Goal: Task Accomplishment & Management: Use online tool/utility

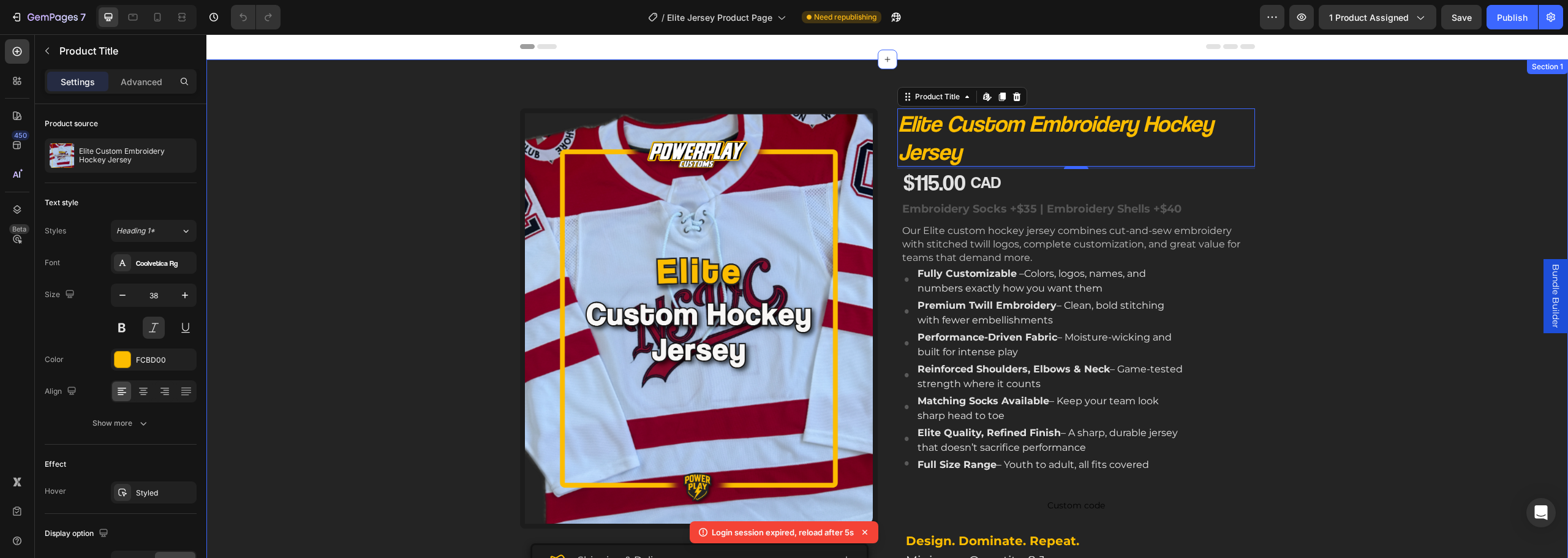
click at [410, 361] on div "Product Images Shipping & Delivery Tailored to you The Process Accordion Image …" at bounding box center [887, 468] width 1361 height 721
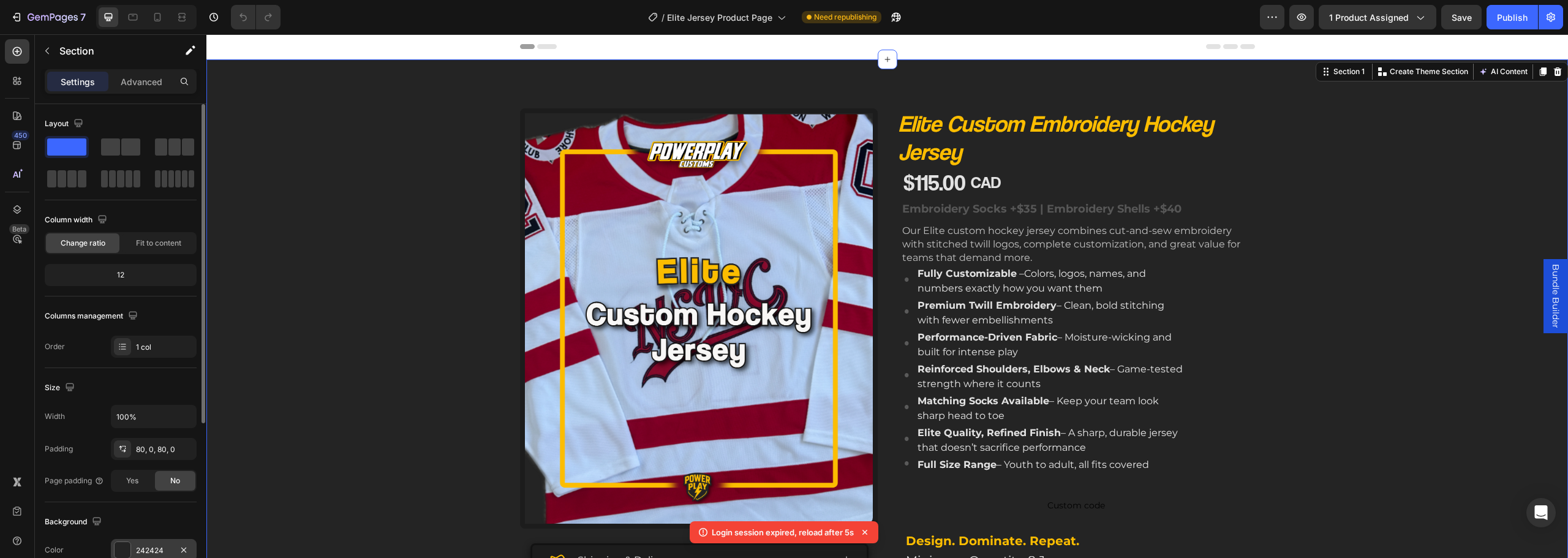
click at [149, 548] on div "242424" at bounding box center [154, 551] width 35 height 11
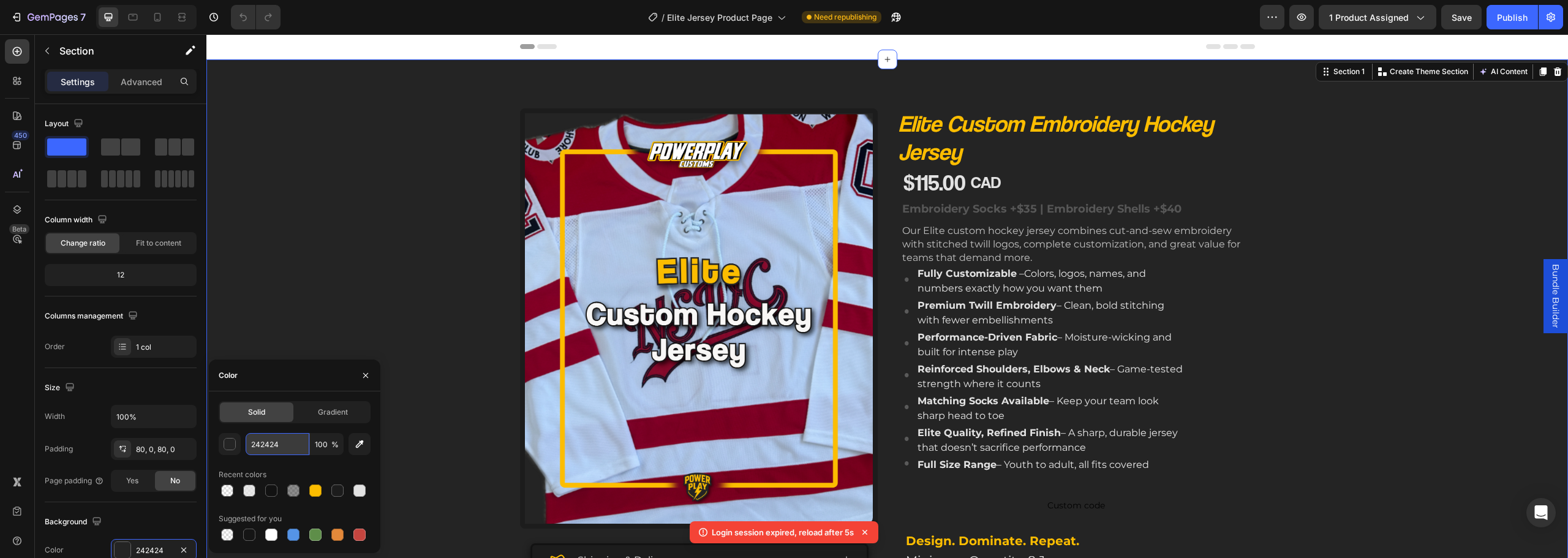
click at [277, 439] on input "242424" at bounding box center [277, 444] width 64 height 22
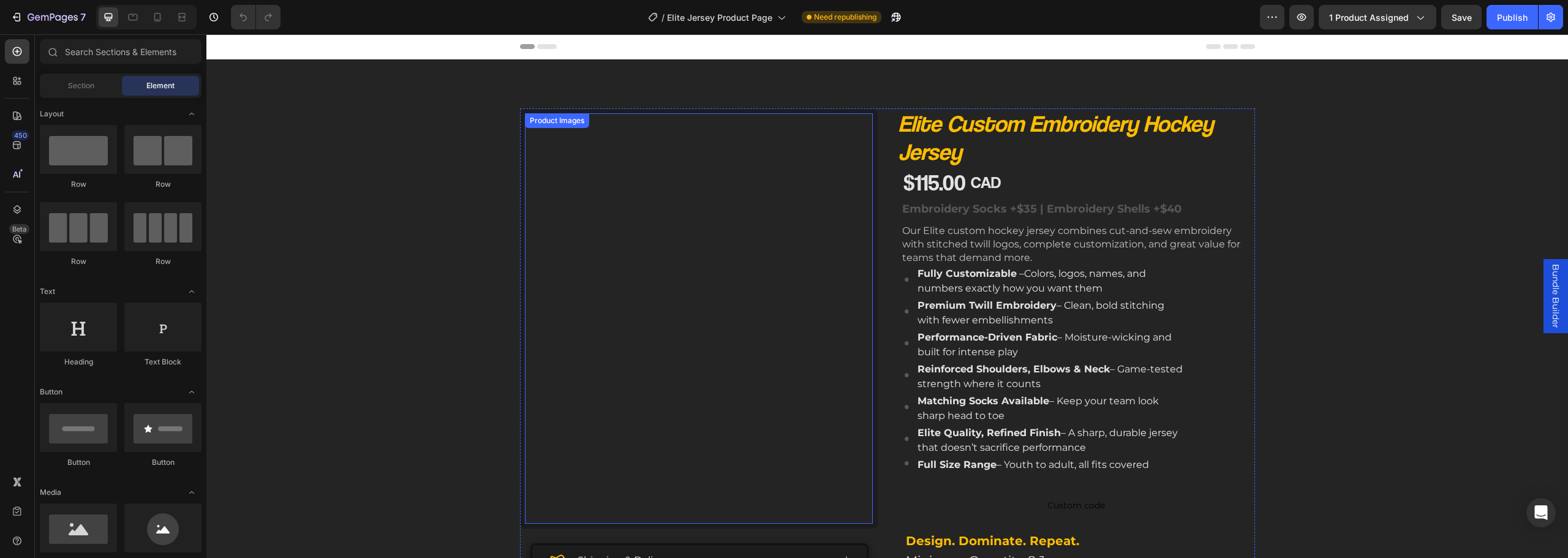
click at [615, 199] on img at bounding box center [698, 318] width 348 height 410
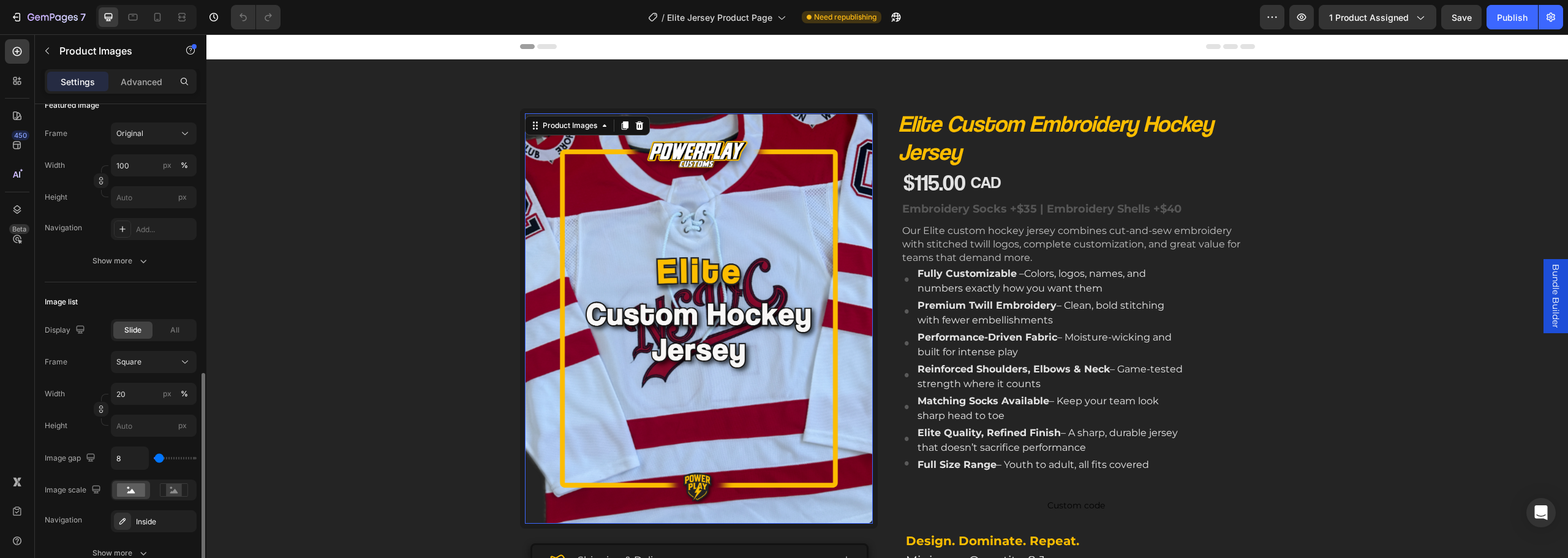
scroll to position [368, 0]
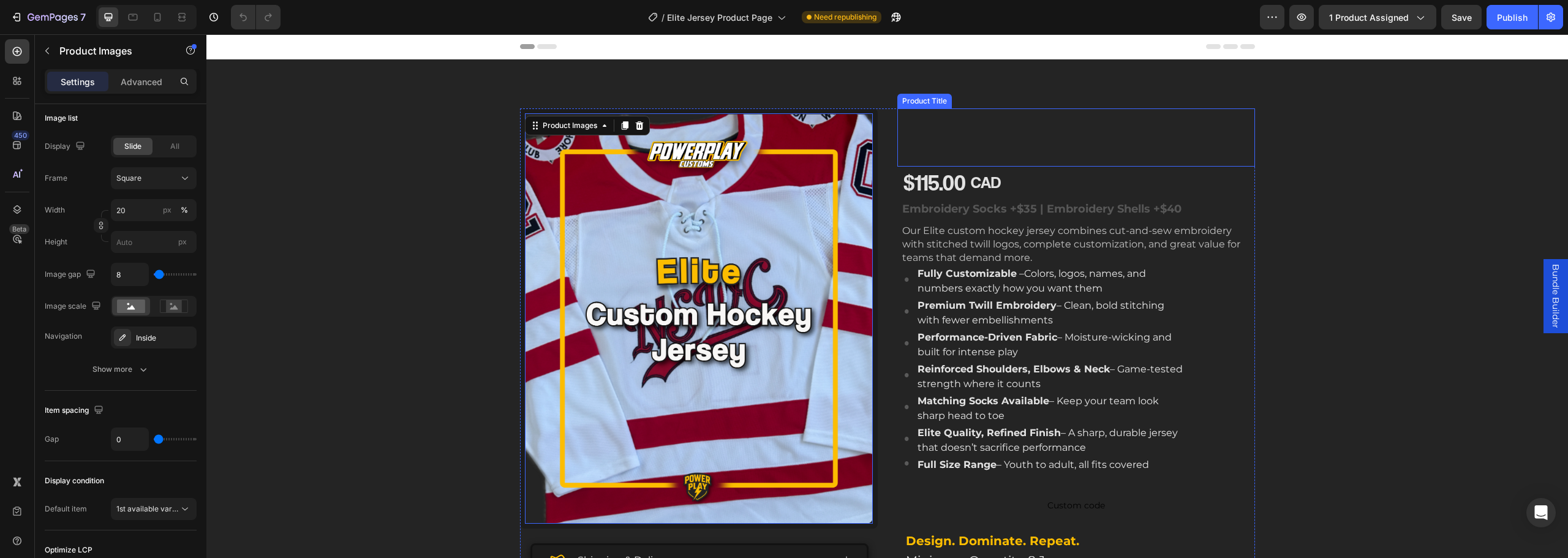
click at [953, 123] on h1 "Elite Custom Embroidery Hockey Jersey" at bounding box center [1076, 137] width 358 height 58
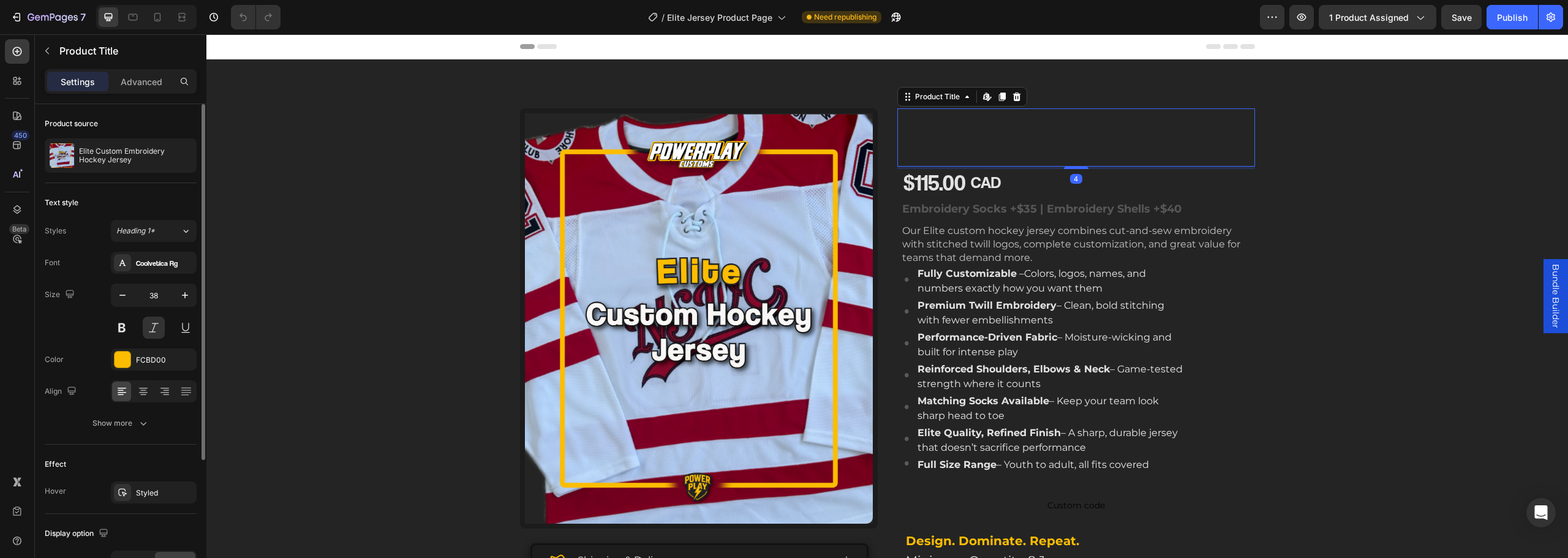
scroll to position [0, 0]
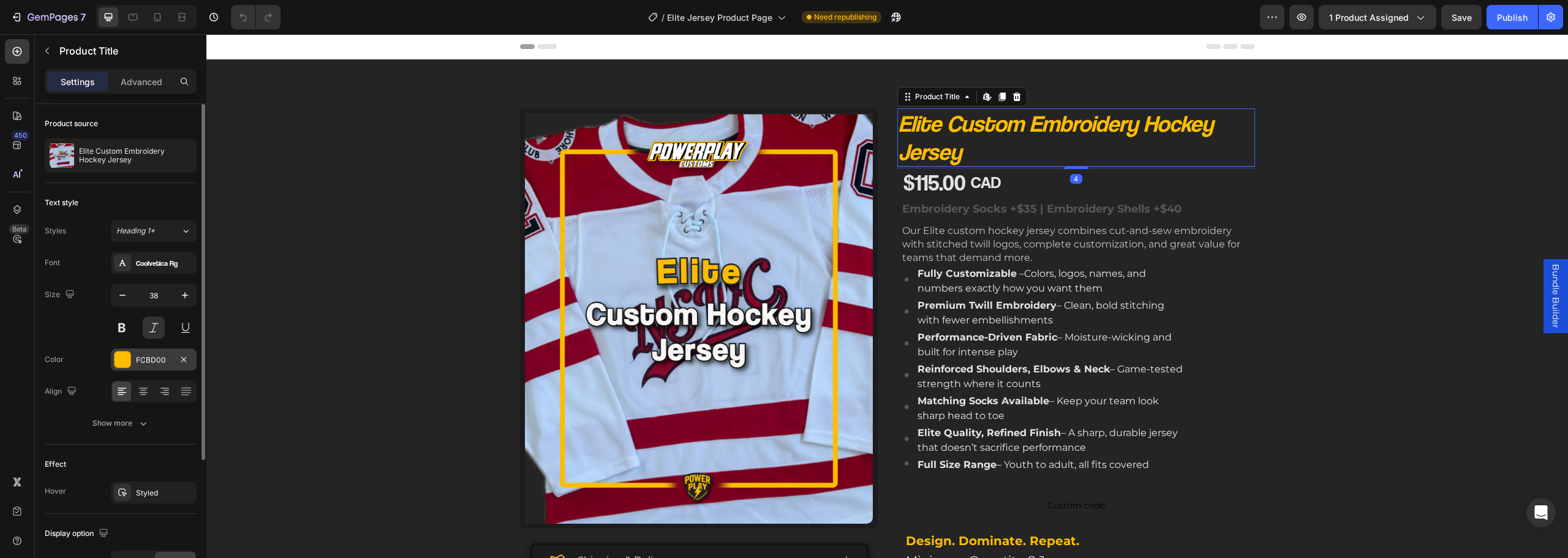
click at [148, 354] on div "FCBD00" at bounding box center [154, 360] width 86 height 22
click at [157, 365] on div "FCBD00" at bounding box center [154, 360] width 35 height 11
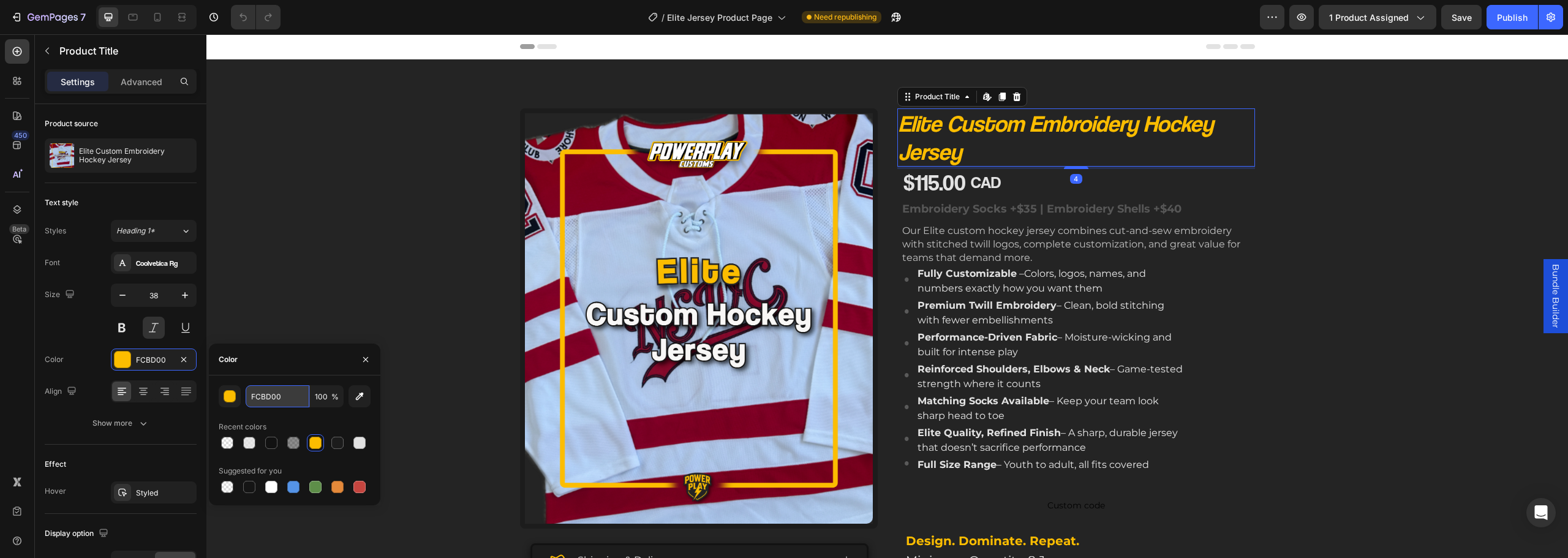
click at [278, 402] on input "FCBD00" at bounding box center [277, 396] width 64 height 22
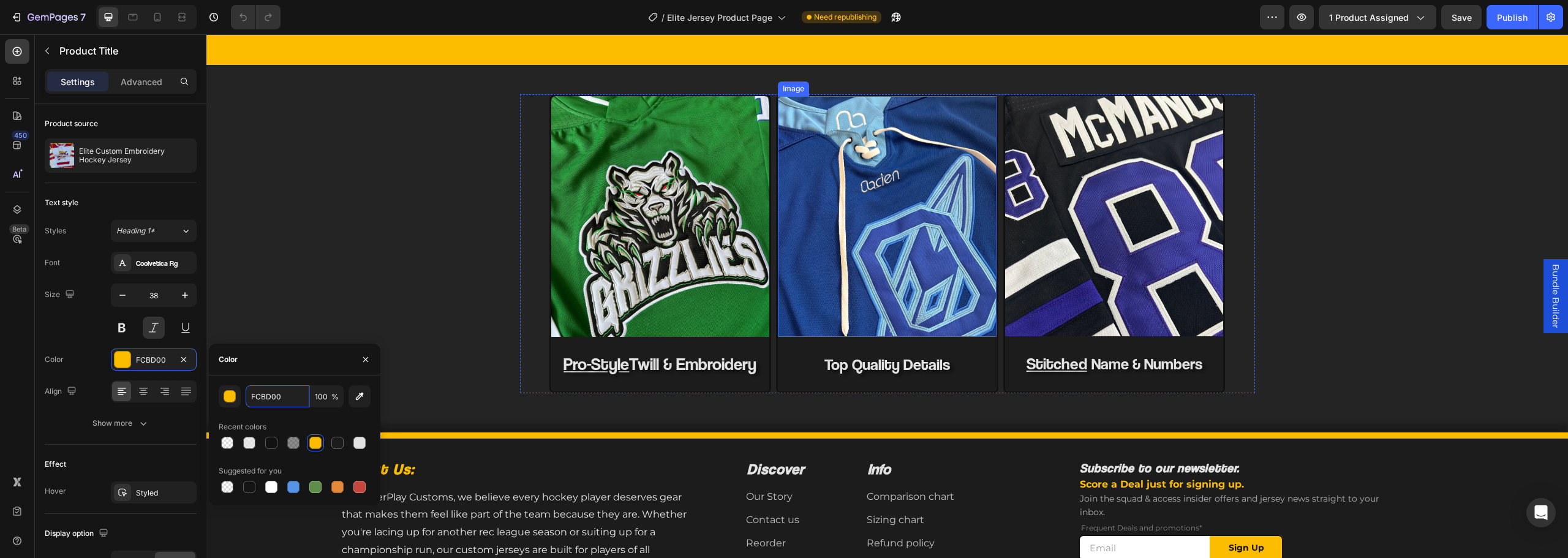
scroll to position [612, 0]
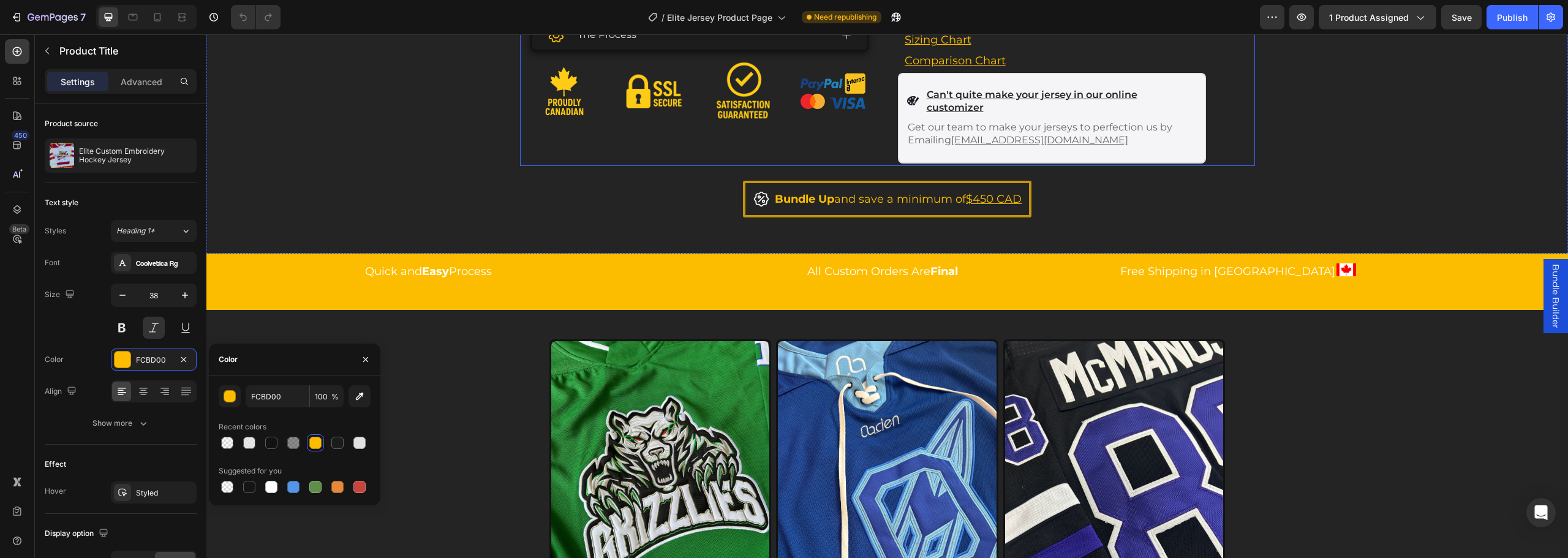
click at [739, 44] on div "The Process" at bounding box center [689, 34] width 284 height 20
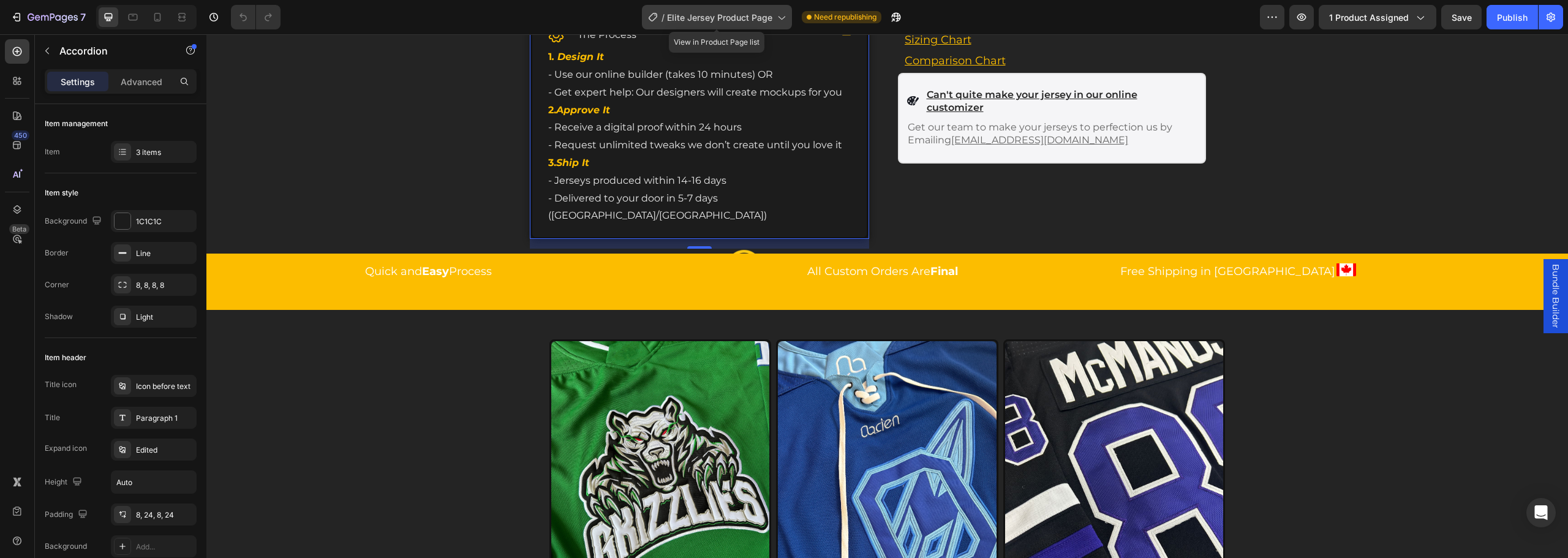
click at [738, 28] on div "/ Elite Jersey Product Page" at bounding box center [717, 17] width 150 height 24
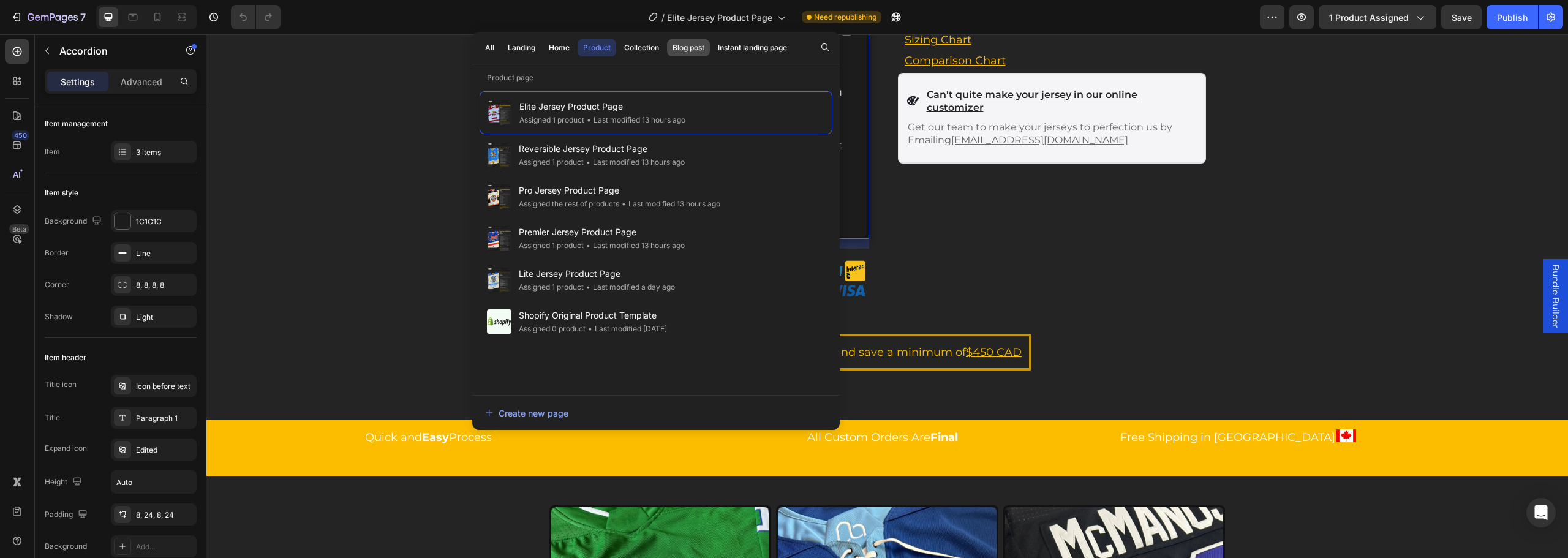
click at [695, 53] on button "Blog post" at bounding box center [688, 47] width 43 height 17
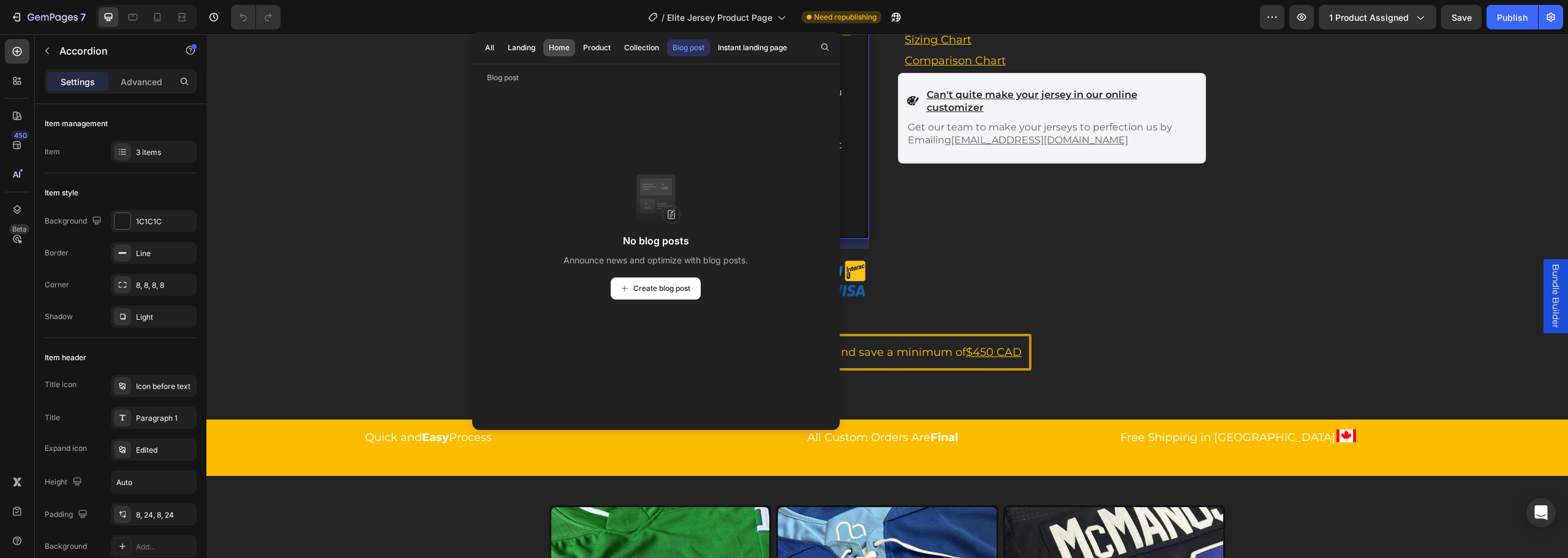
click at [545, 42] on button "Home" at bounding box center [559, 47] width 32 height 17
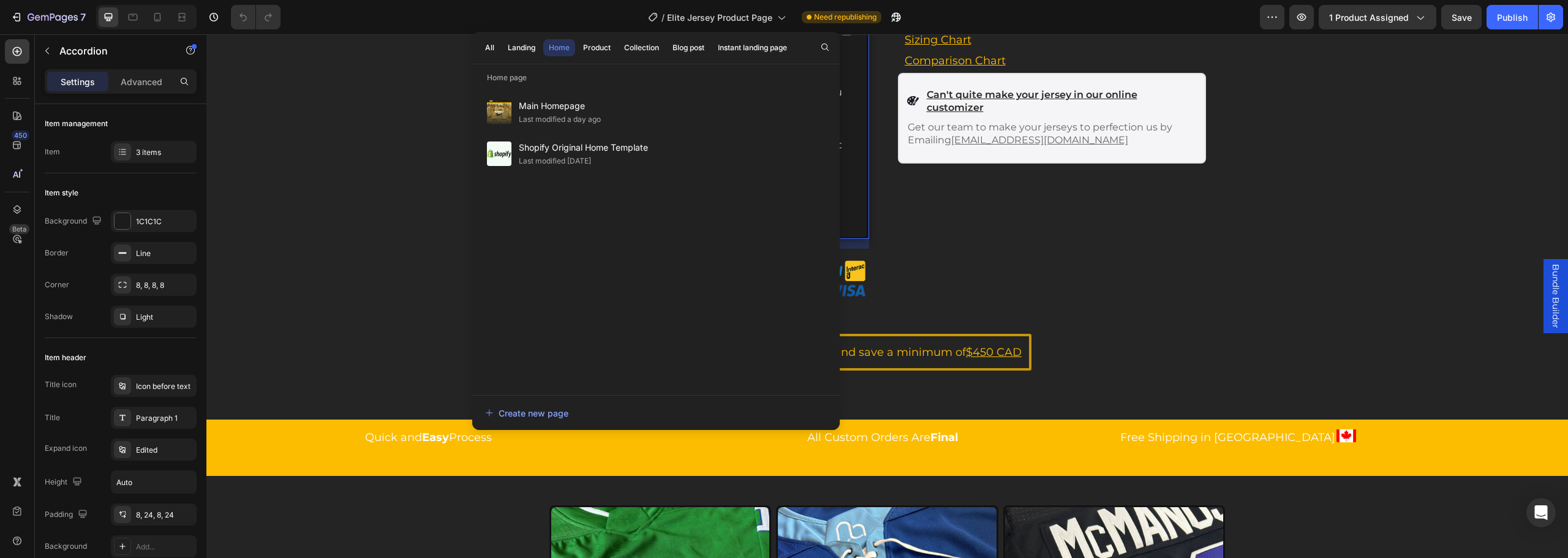
click at [523, 35] on div "All Landing Home Product Collection Blog post Instant landing page" at bounding box center [636, 47] width 328 height 32
click at [528, 43] on div "Landing" at bounding box center [521, 47] width 27 height 11
click at [651, 37] on div "All Landing Home Product Collection Blog post Instant landing page" at bounding box center [636, 47] width 328 height 32
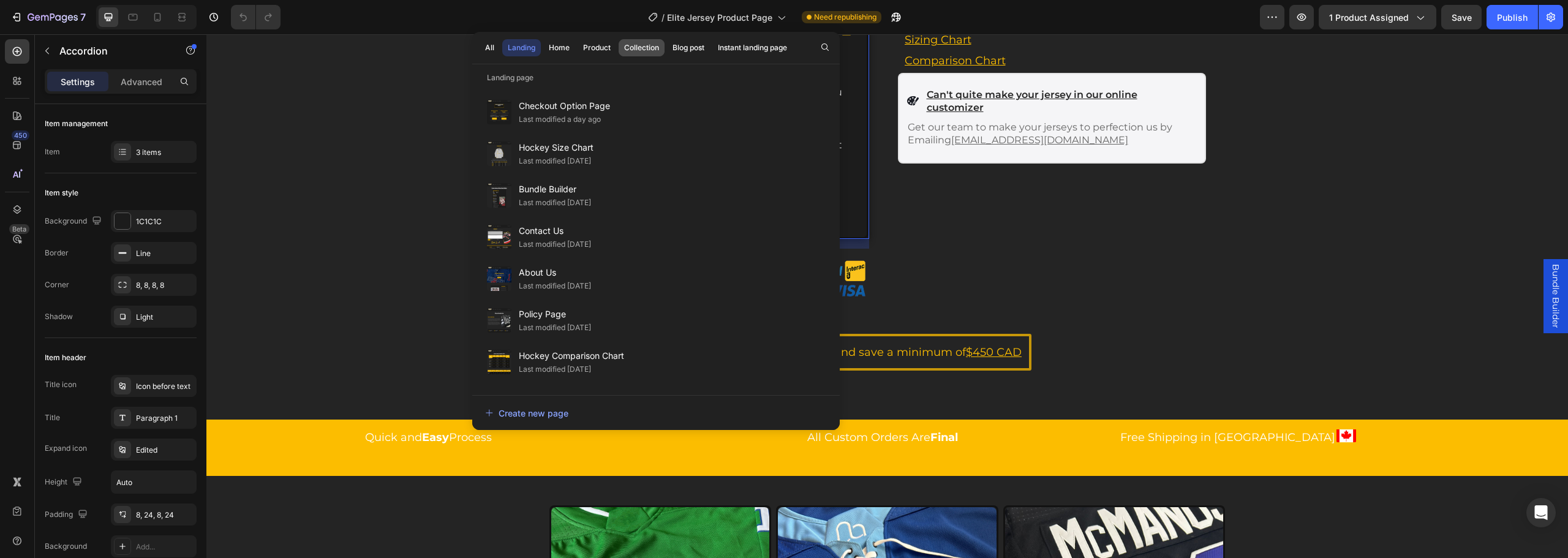
click at [648, 46] on div "Collection" at bounding box center [641, 47] width 35 height 11
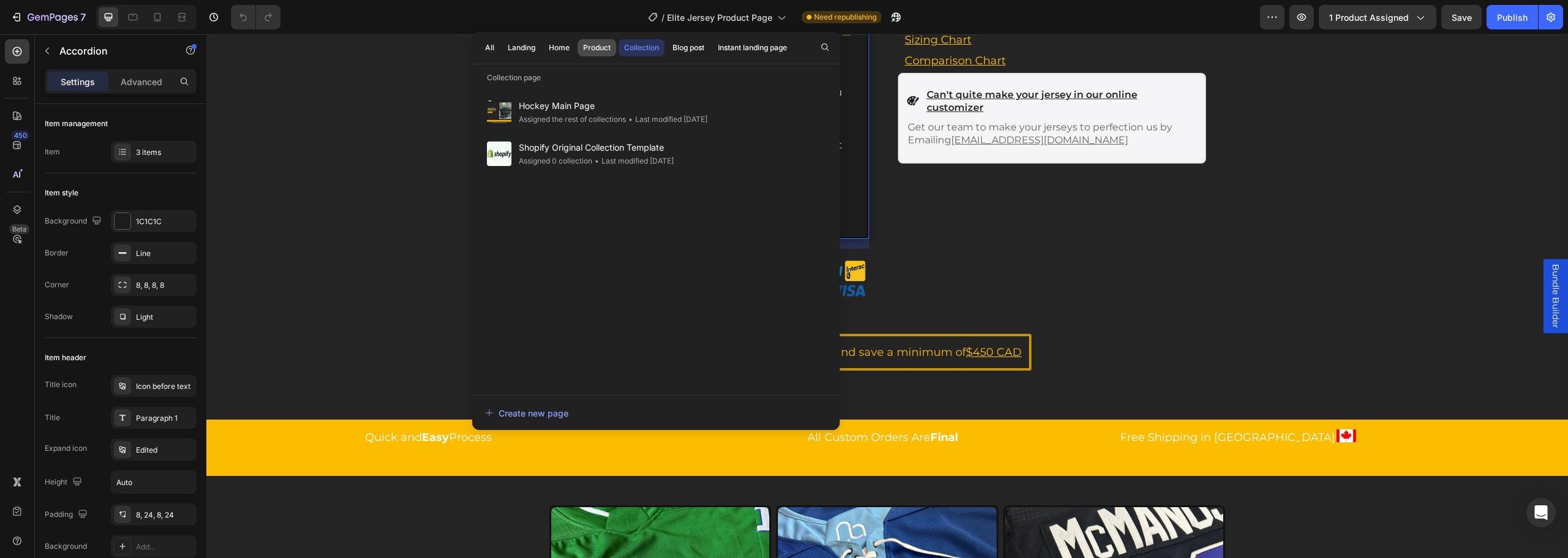
click at [601, 53] on div "Product" at bounding box center [596, 47] width 27 height 11
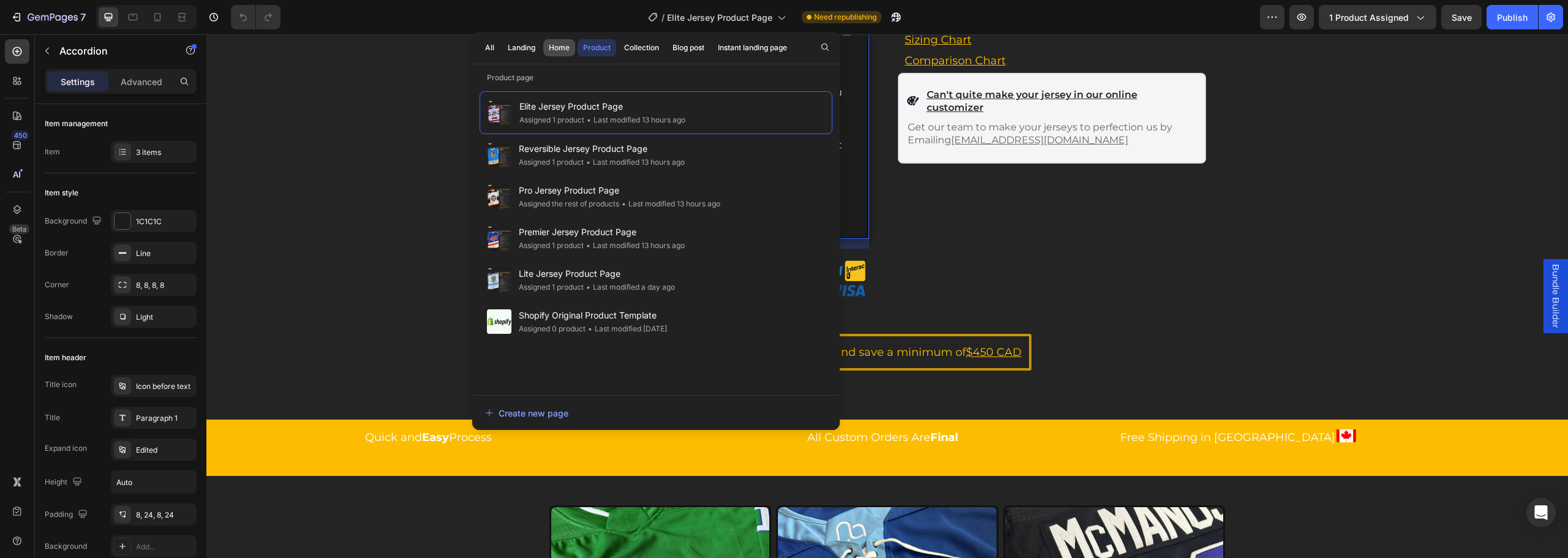
click at [551, 50] on div "Home" at bounding box center [559, 47] width 21 height 11
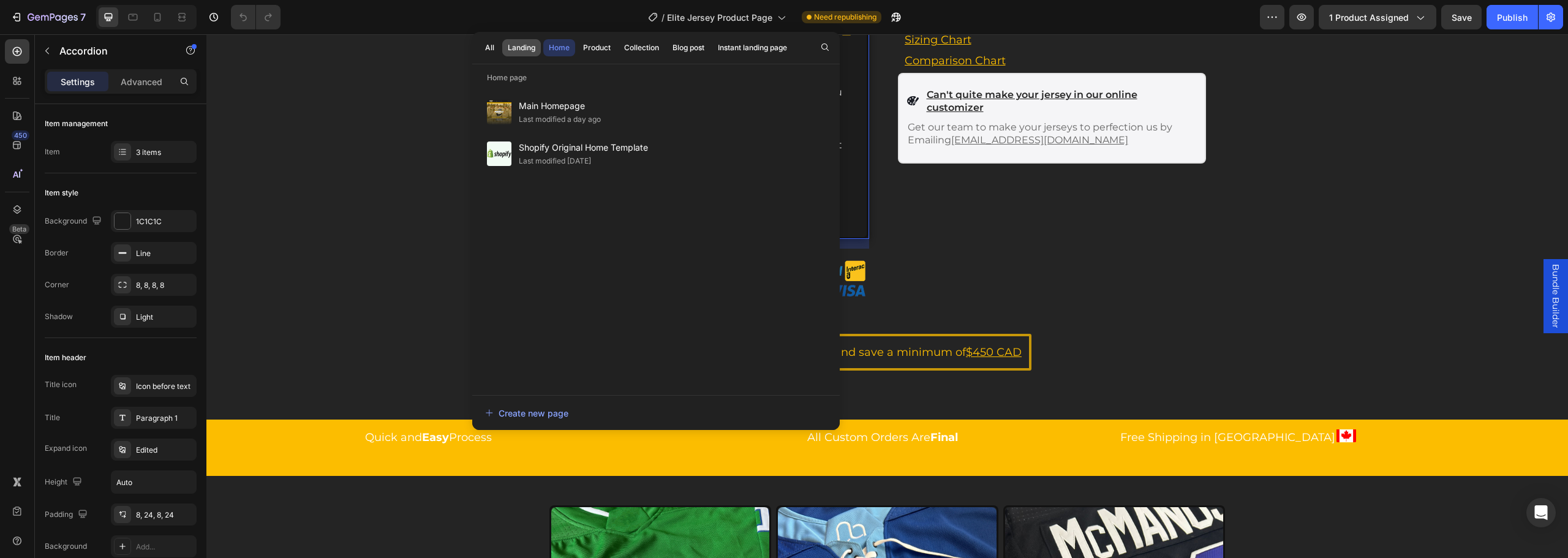
click at [515, 49] on div "Landing" at bounding box center [521, 47] width 27 height 11
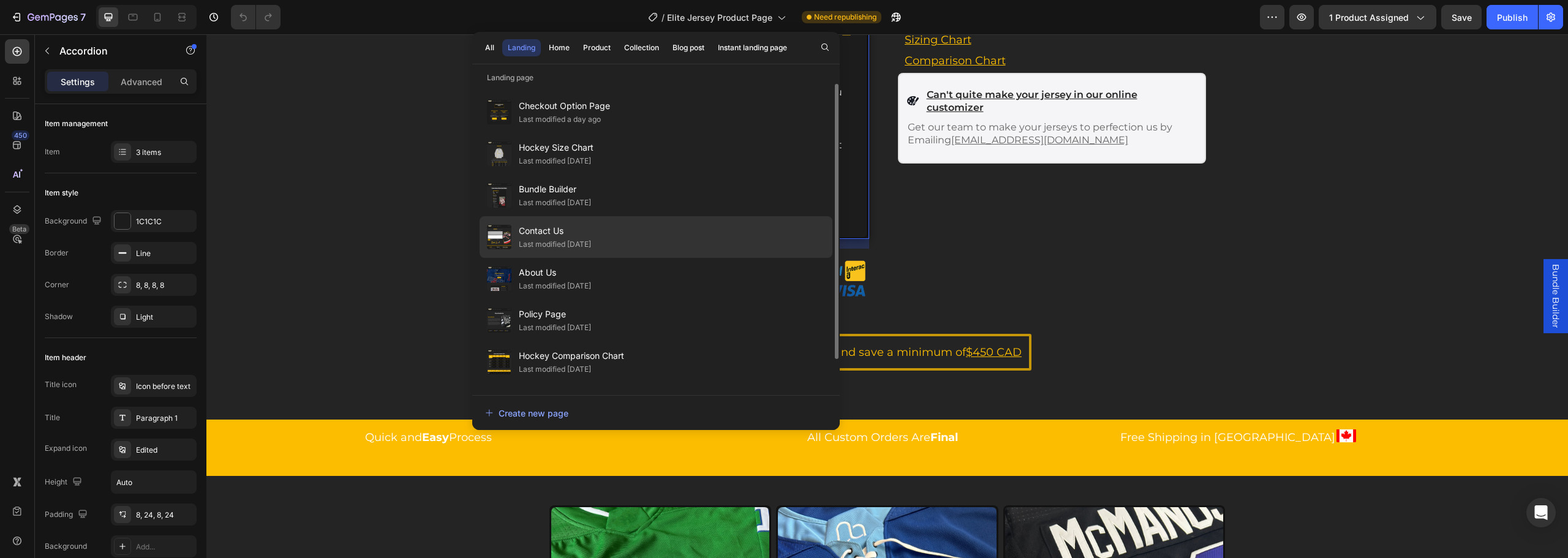
click at [579, 242] on div "Last modified 17 days ago" at bounding box center [555, 244] width 72 height 12
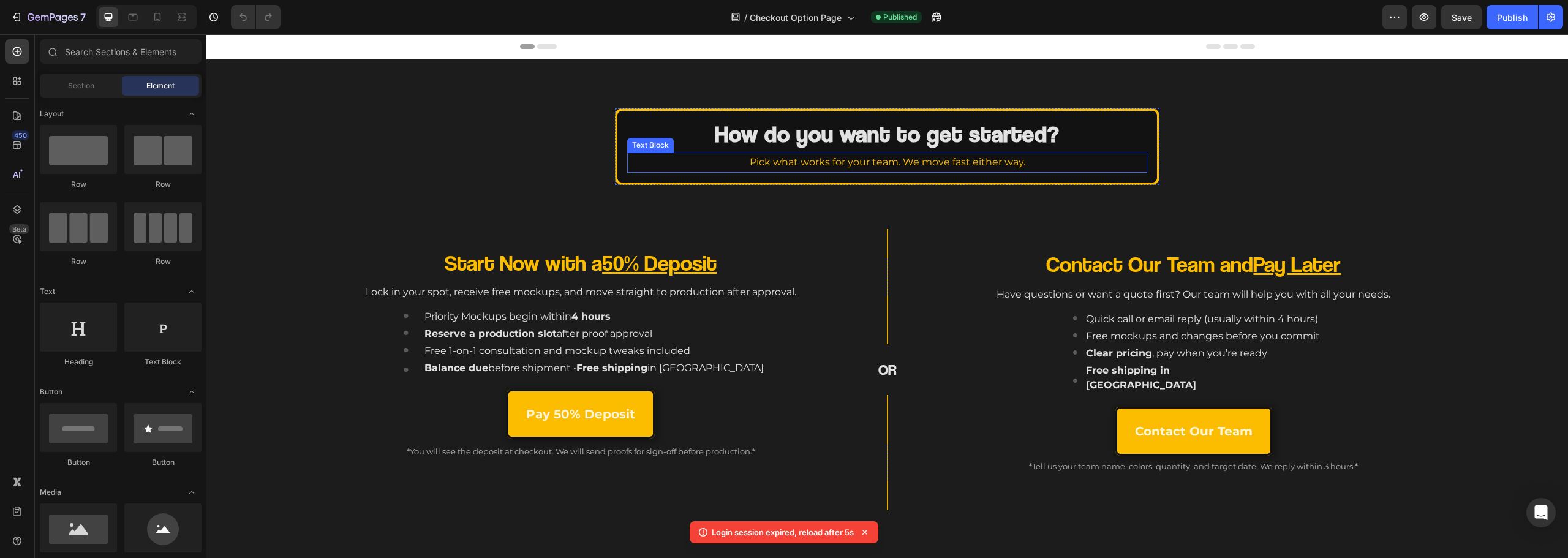
click at [684, 170] on p "Pick what works for your team. We move fast either way." at bounding box center [887, 162] width 518 height 18
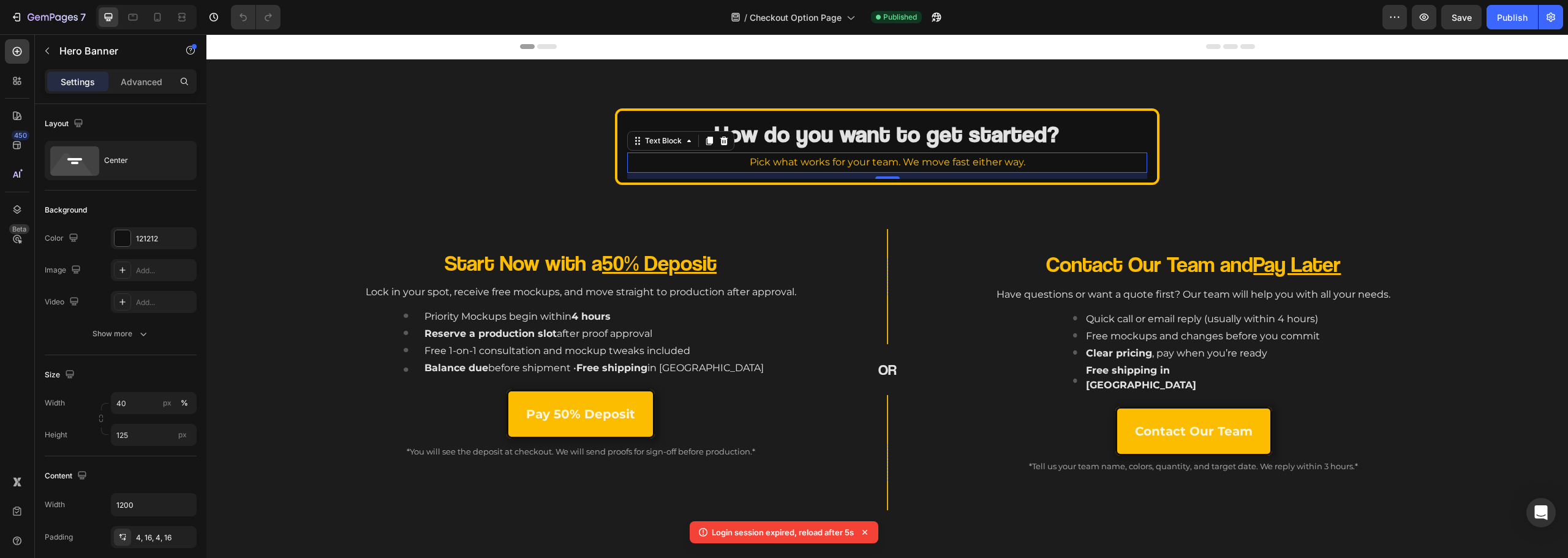
click at [619, 167] on div "How do you want to get started? Heading Pick what works for your team. We move …" at bounding box center [887, 146] width 540 height 69
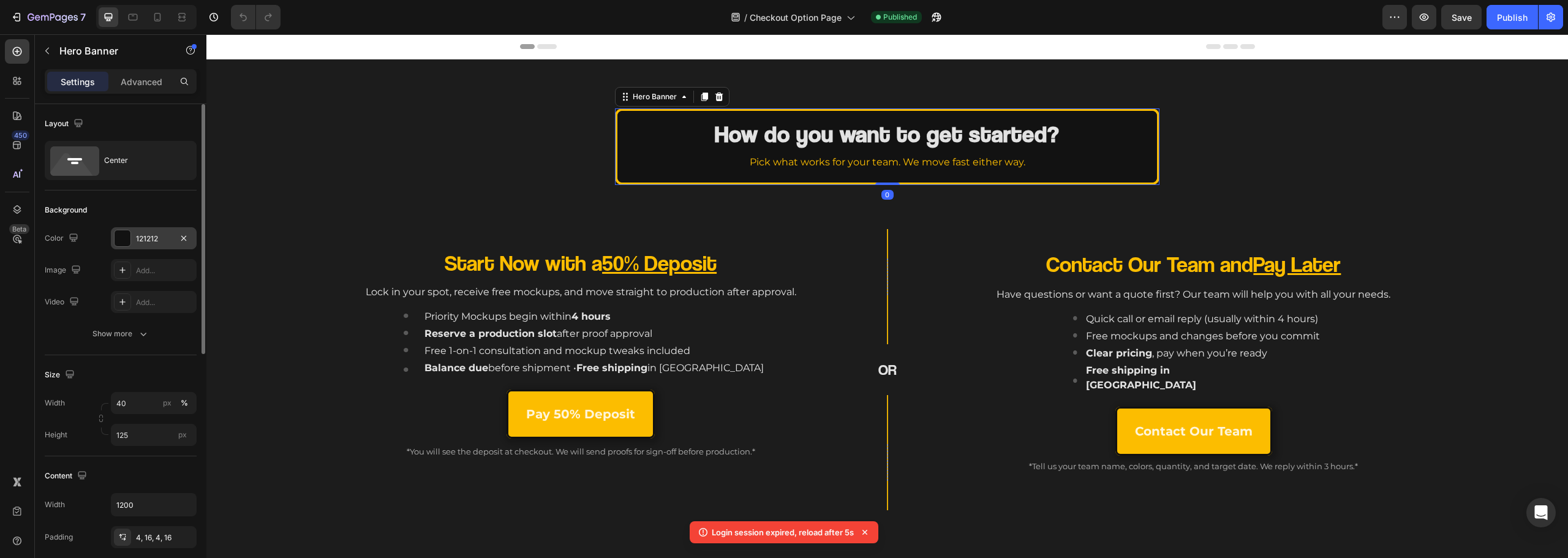
click at [140, 237] on div "121212" at bounding box center [154, 238] width 35 height 11
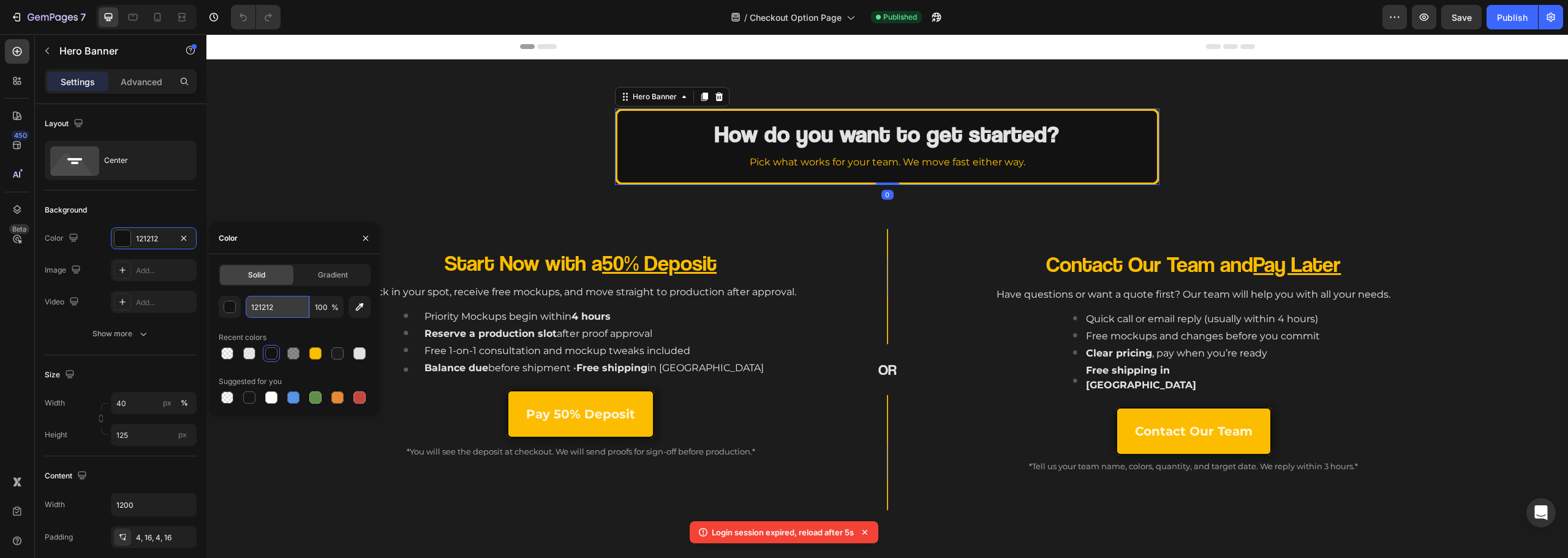
click at [279, 313] on input "121212" at bounding box center [277, 307] width 64 height 22
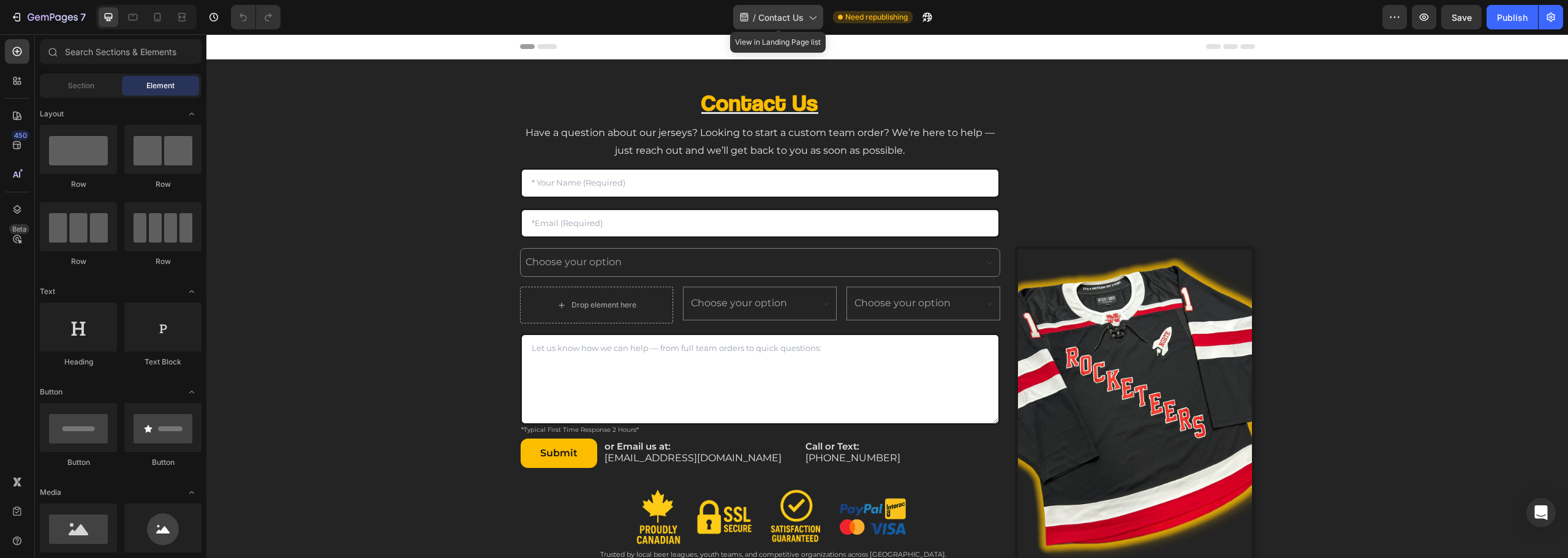
click at [762, 22] on span "Contact Us" at bounding box center [781, 17] width 46 height 12
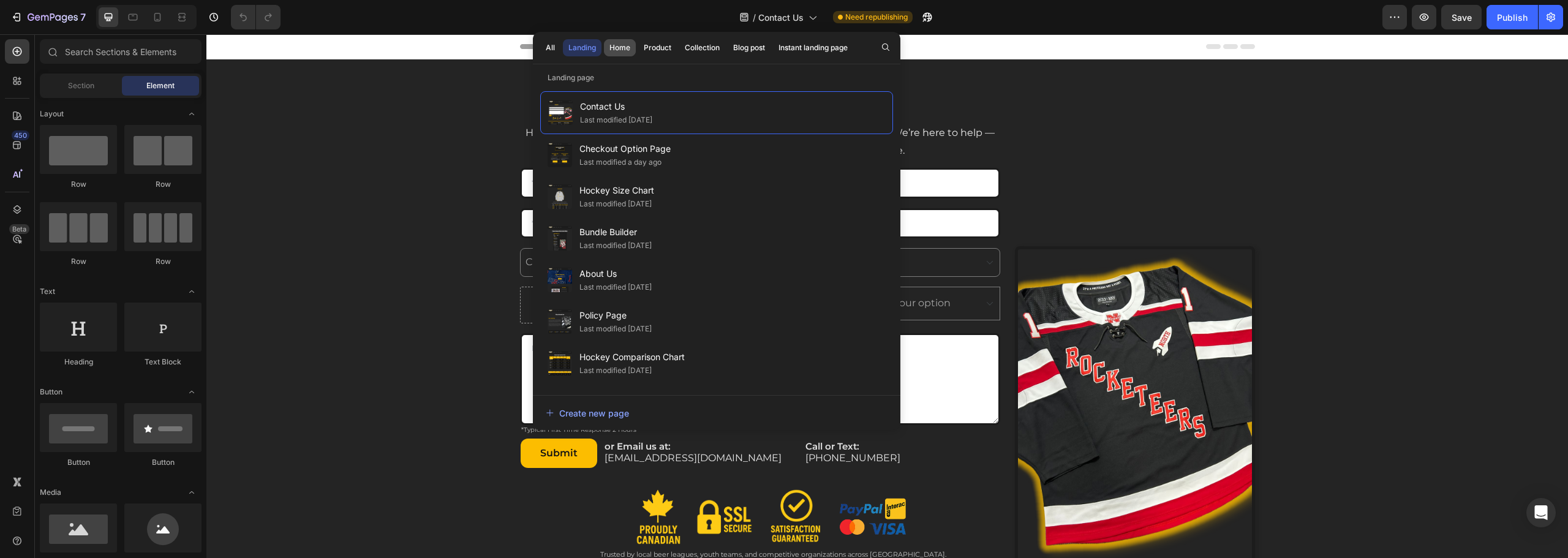
click at [627, 51] on div "Home" at bounding box center [620, 47] width 21 height 11
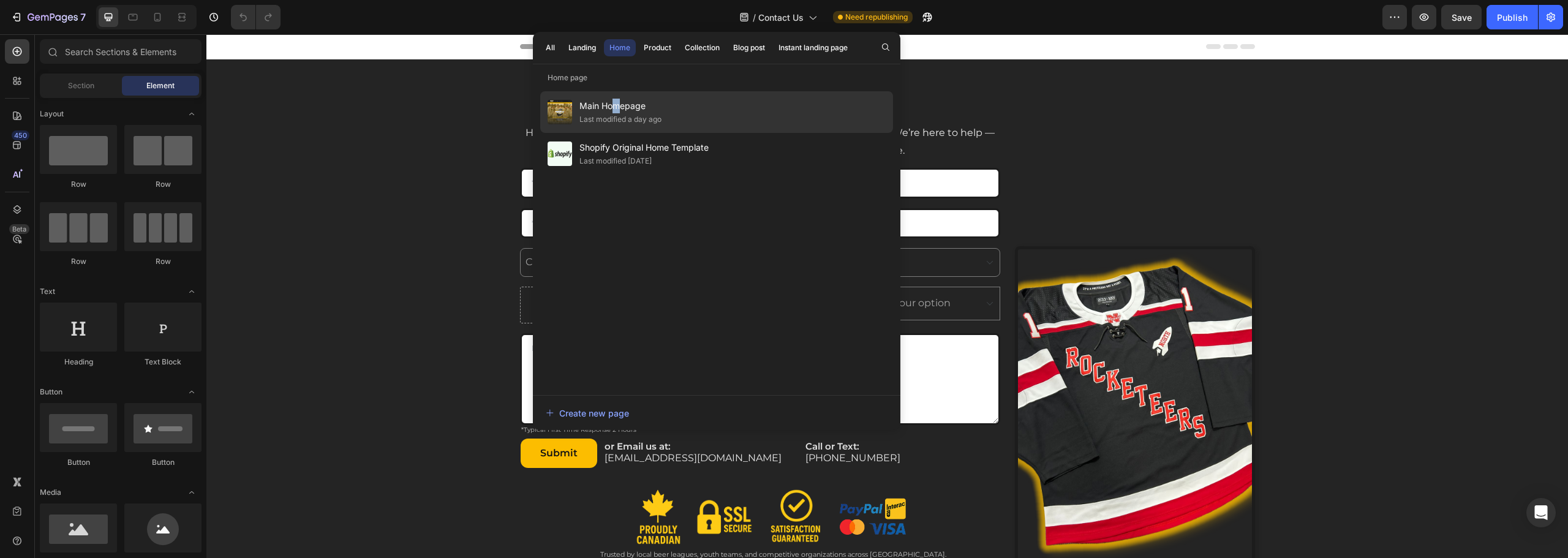
click at [616, 91] on div "Main Homepage Last modified a day ago" at bounding box center [717, 112] width 353 height 42
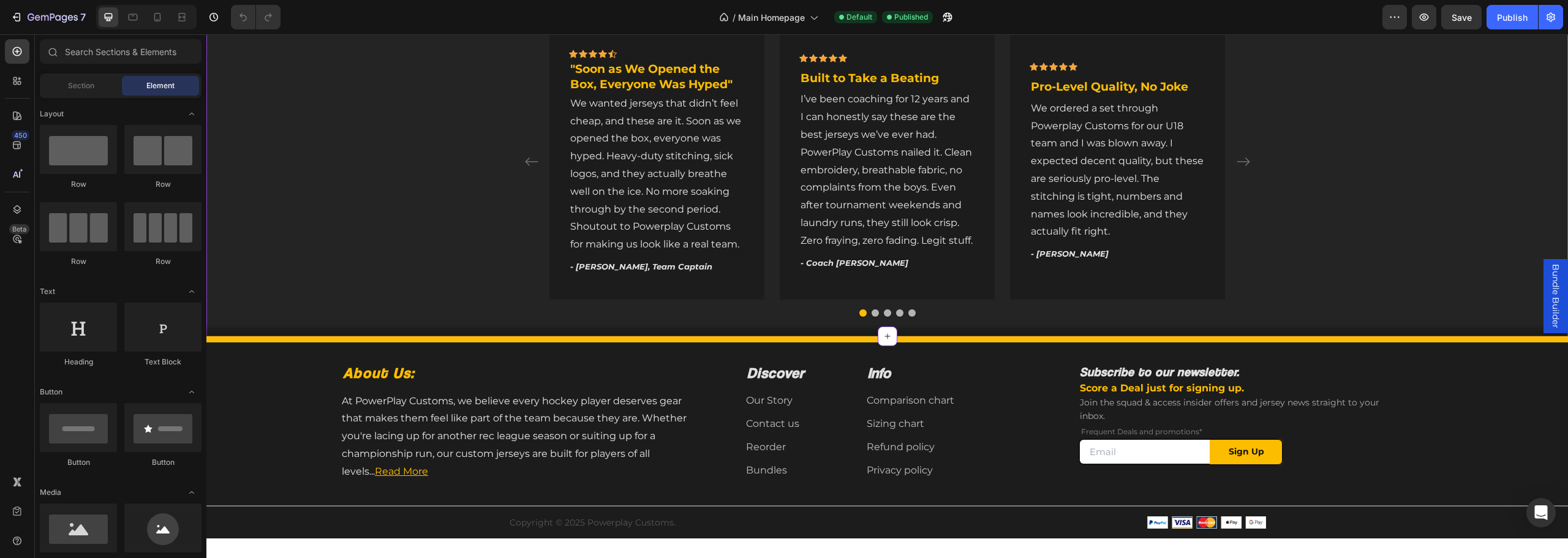
scroll to position [1838, 0]
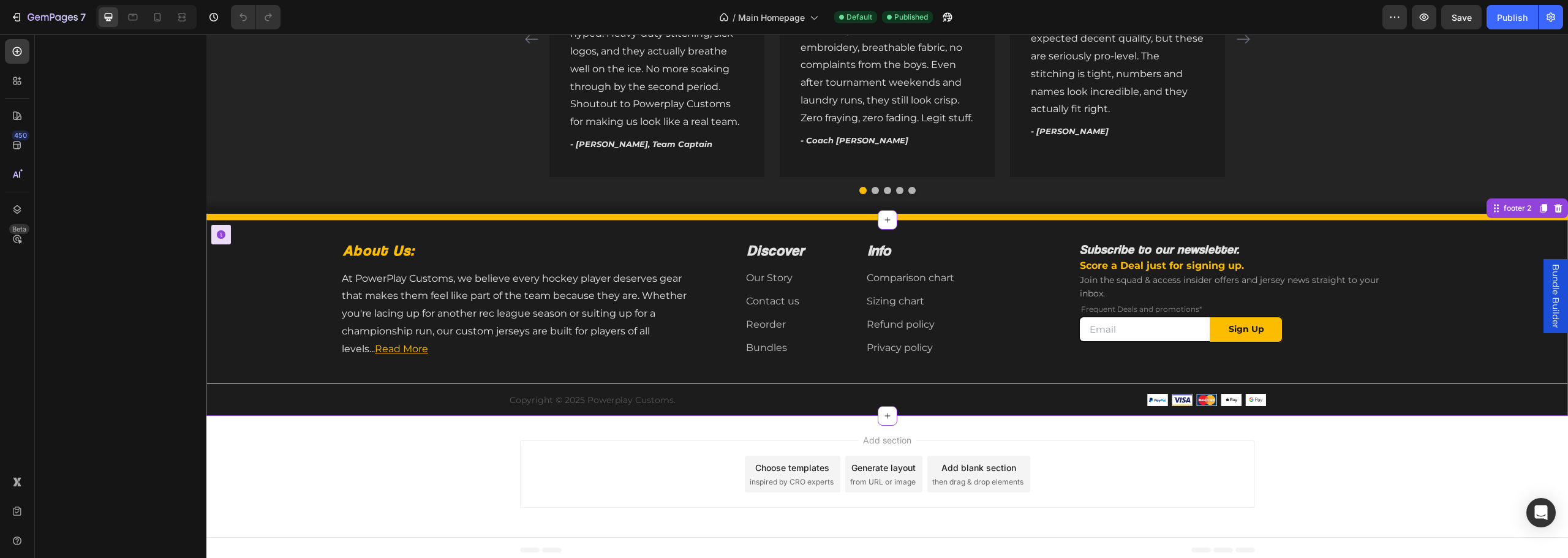
click at [713, 386] on div "Title Line" at bounding box center [887, 387] width 1361 height 9
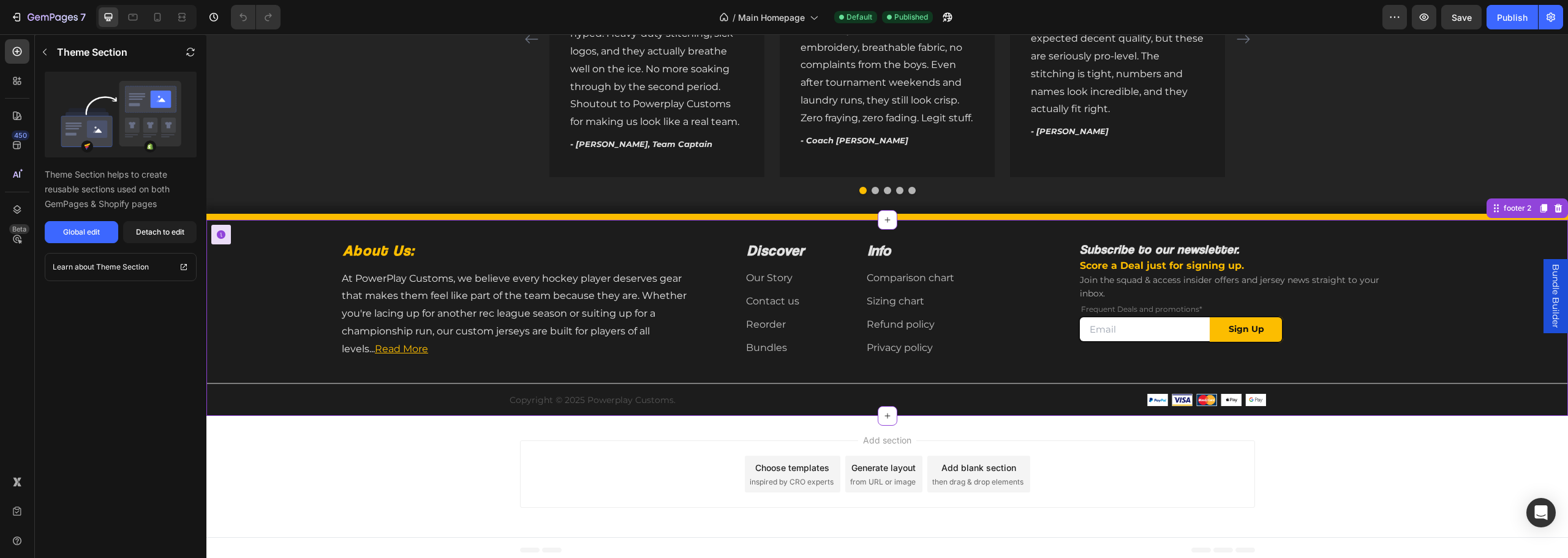
click at [717, 384] on div at bounding box center [887, 384] width 1361 height 1
click at [82, 232] on div "Global edit" at bounding box center [82, 232] width 37 height 11
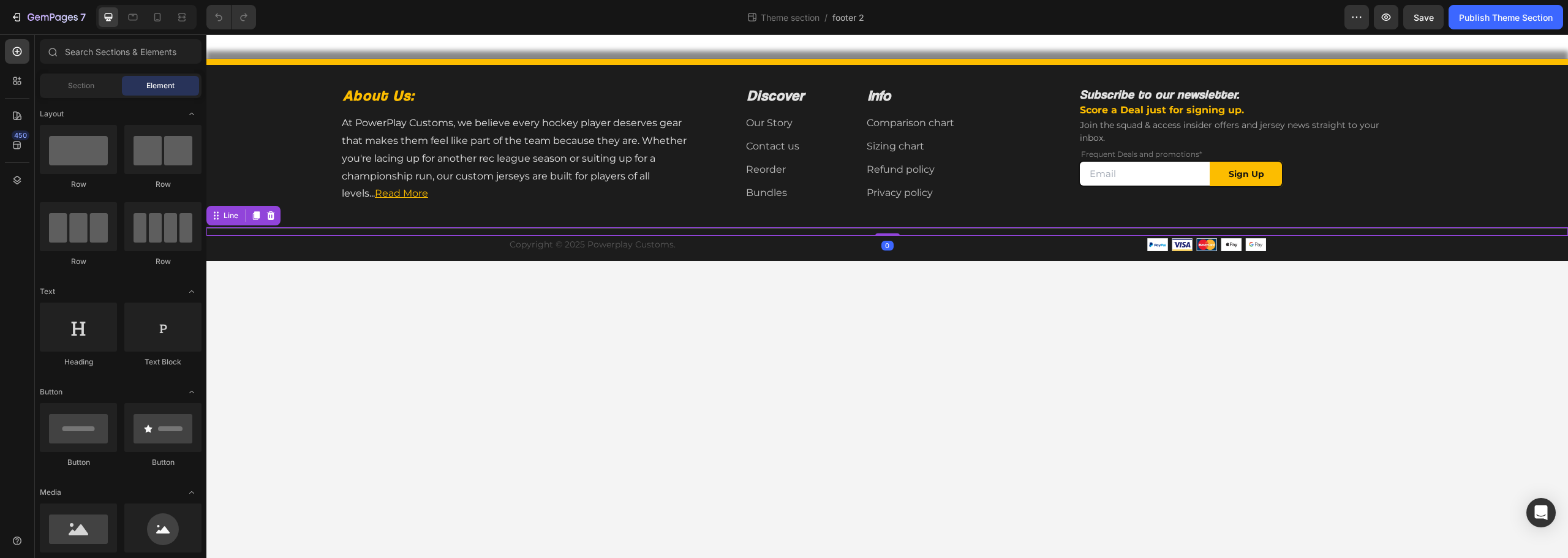
click at [561, 229] on div at bounding box center [887, 228] width 1361 height 1
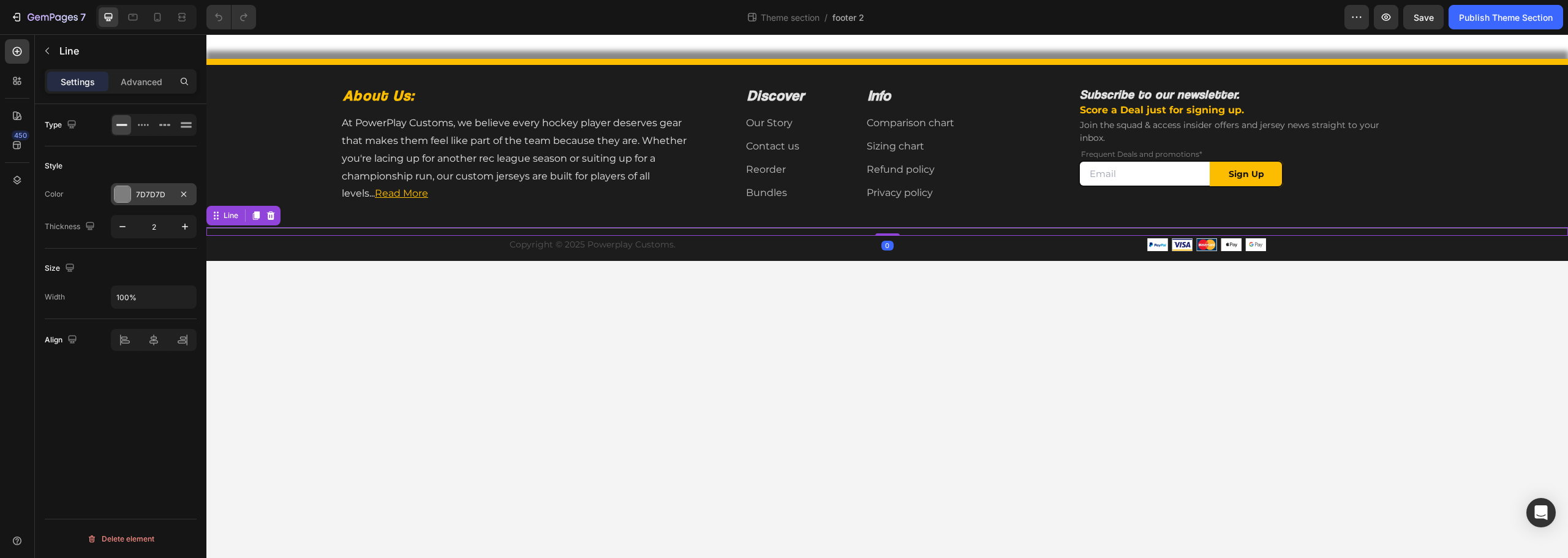
click at [152, 192] on div "7D7D7D" at bounding box center [154, 194] width 35 height 11
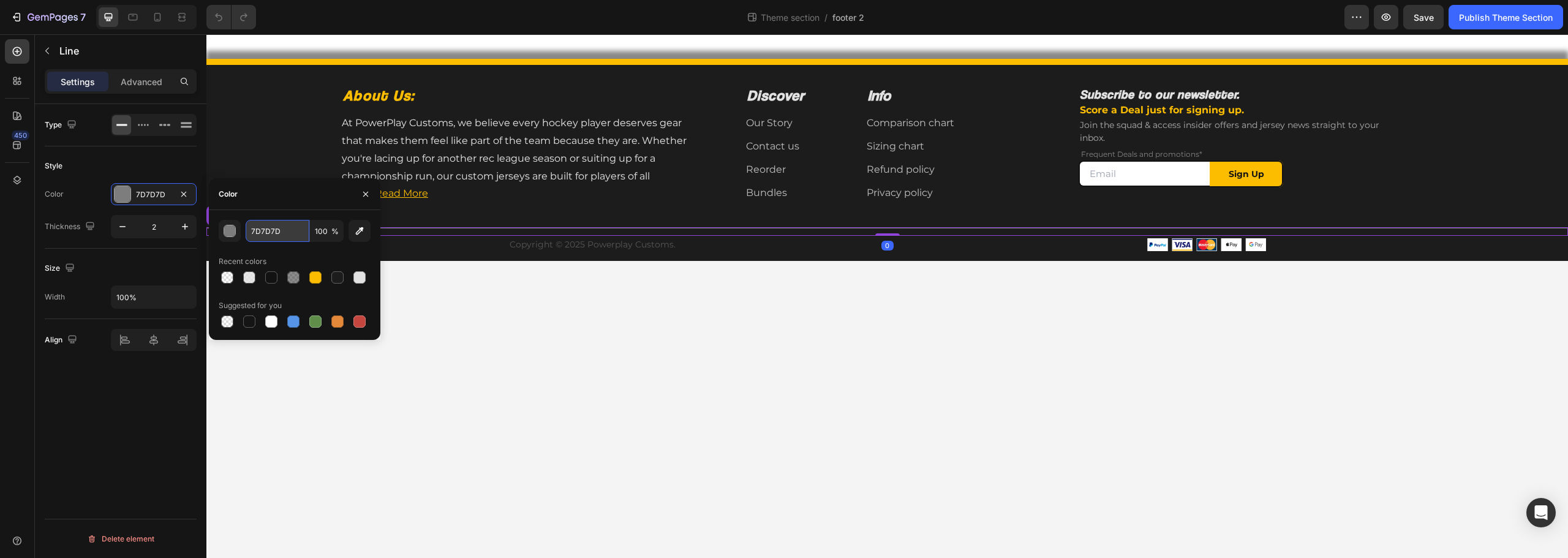
click at [277, 229] on input "7D7D7D" at bounding box center [277, 231] width 64 height 22
click at [278, 229] on input "7D7D7D" at bounding box center [277, 231] width 64 height 22
drag, startPoint x: 583, startPoint y: 400, endPoint x: 584, endPoint y: 394, distance: 6.1
click at [583, 398] on body "About Us: Heading At PowerPlay Customs, we believe every hockey player deserves…" at bounding box center [887, 296] width 1361 height 523
